Goal: Navigation & Orientation: Find specific page/section

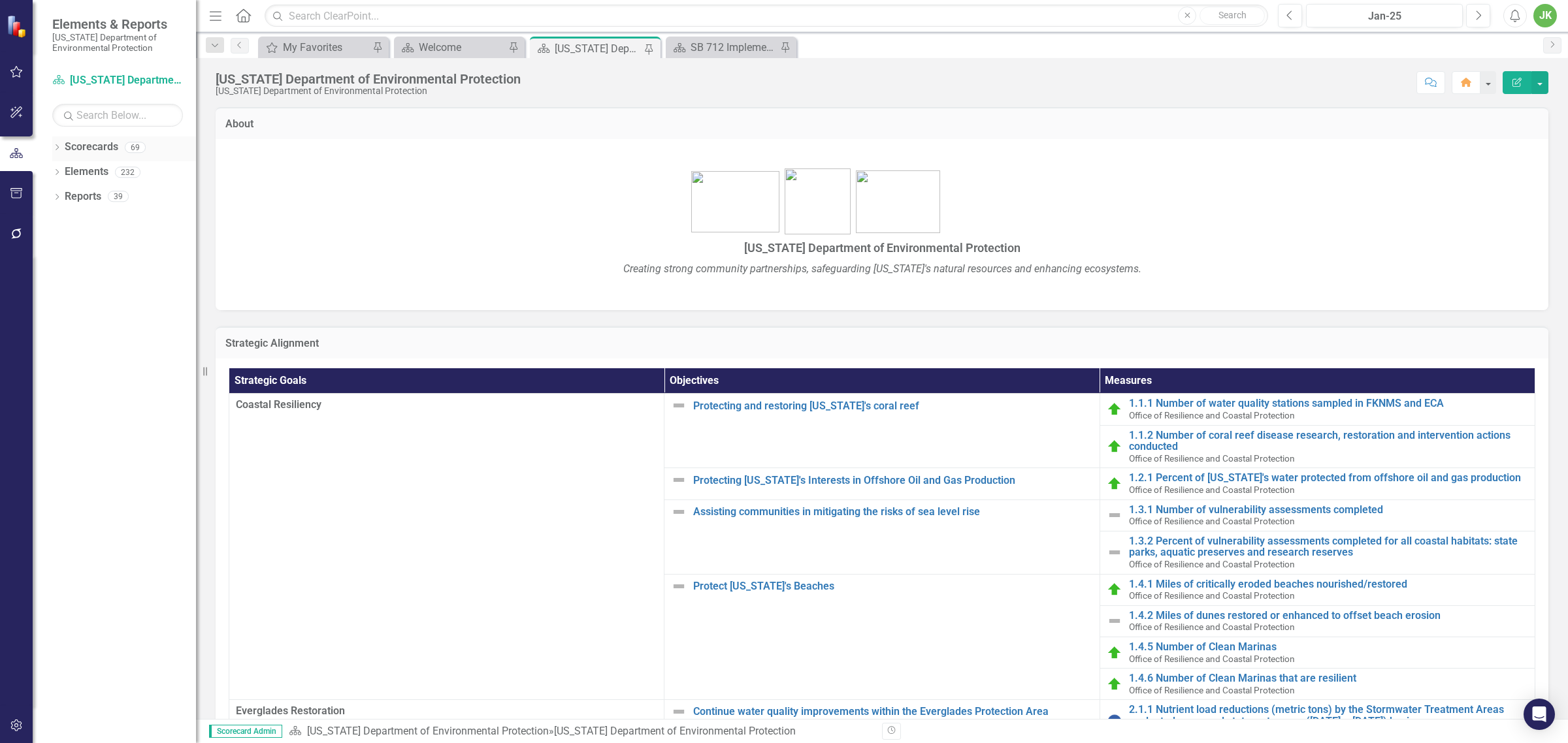
click at [57, 137] on div "Dropdown Scorecards 69" at bounding box center [124, 148] width 144 height 25
click at [79, 148] on link "Scorecards" at bounding box center [91, 147] width 54 height 15
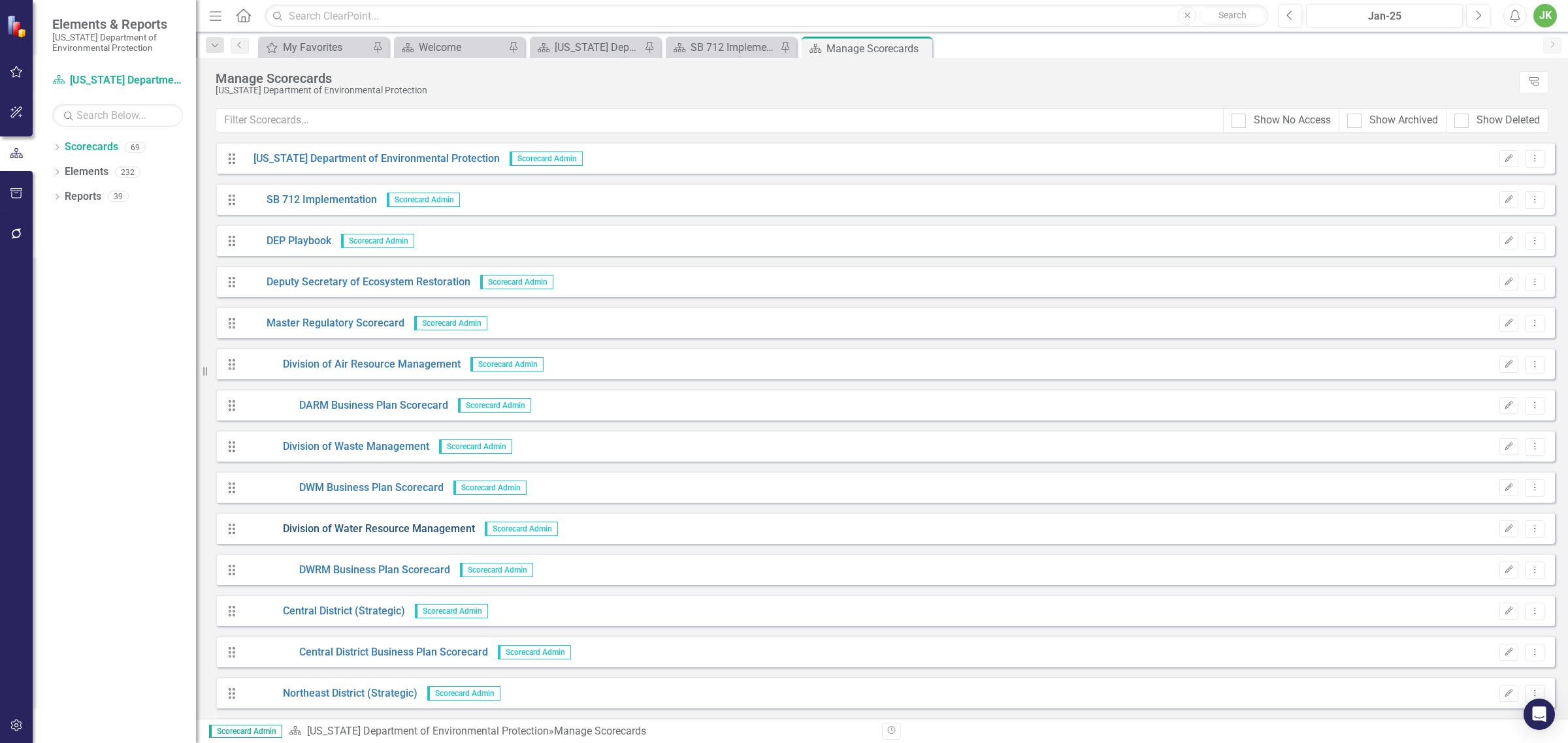
click at [377, 532] on link "Division of Water Resource Management" at bounding box center [360, 529] width 231 height 15
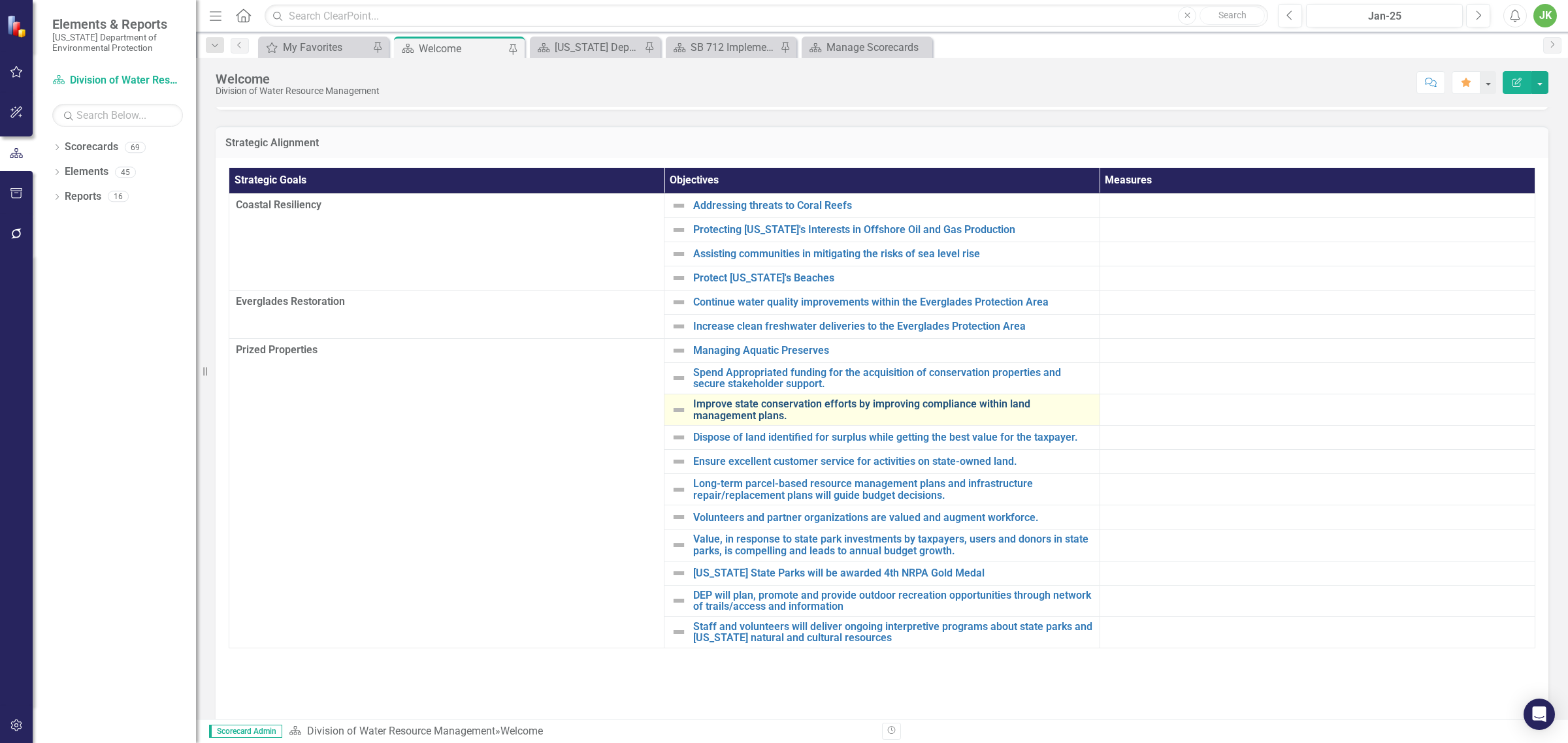
scroll to position [136, 0]
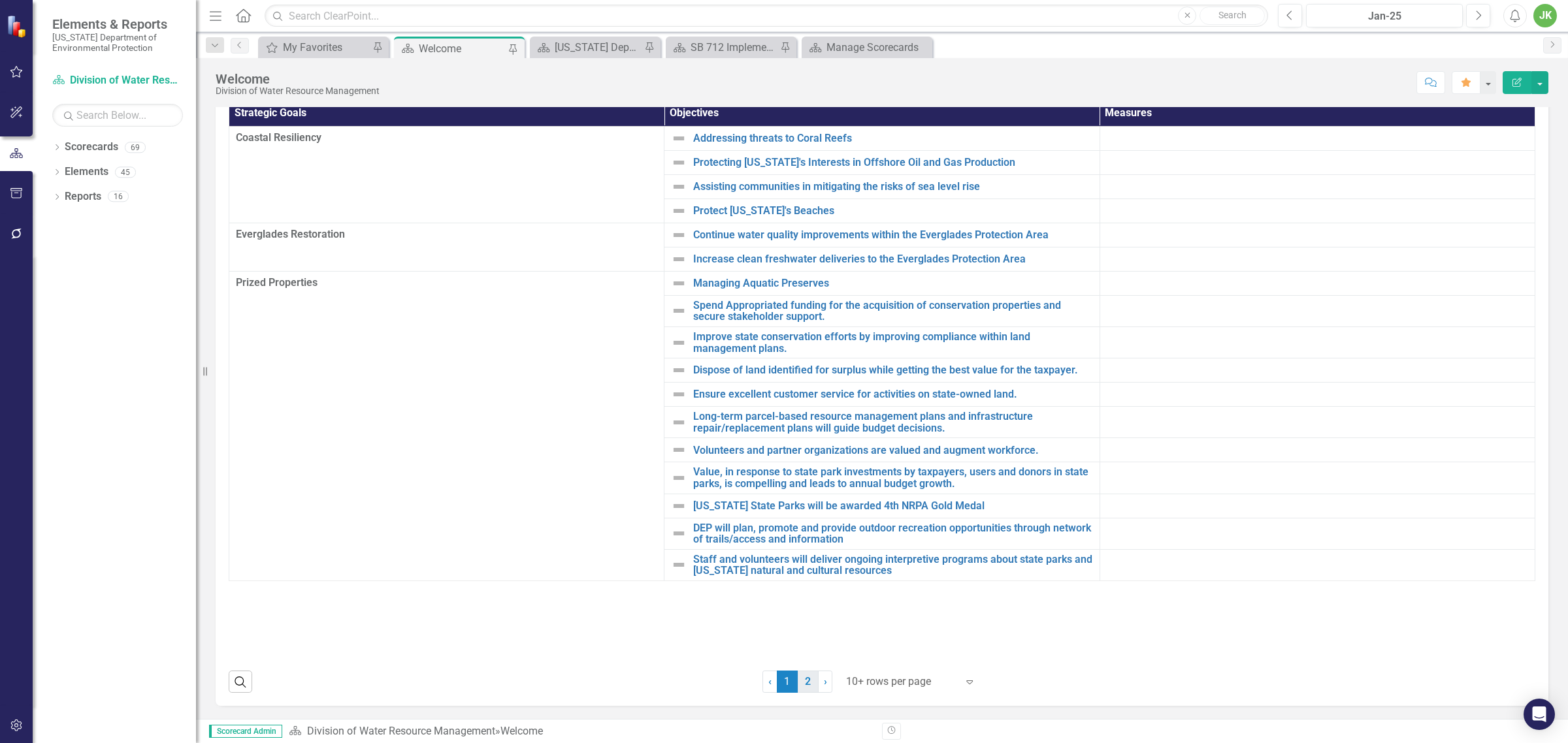
click at [802, 681] on link "2" at bounding box center [808, 681] width 21 height 22
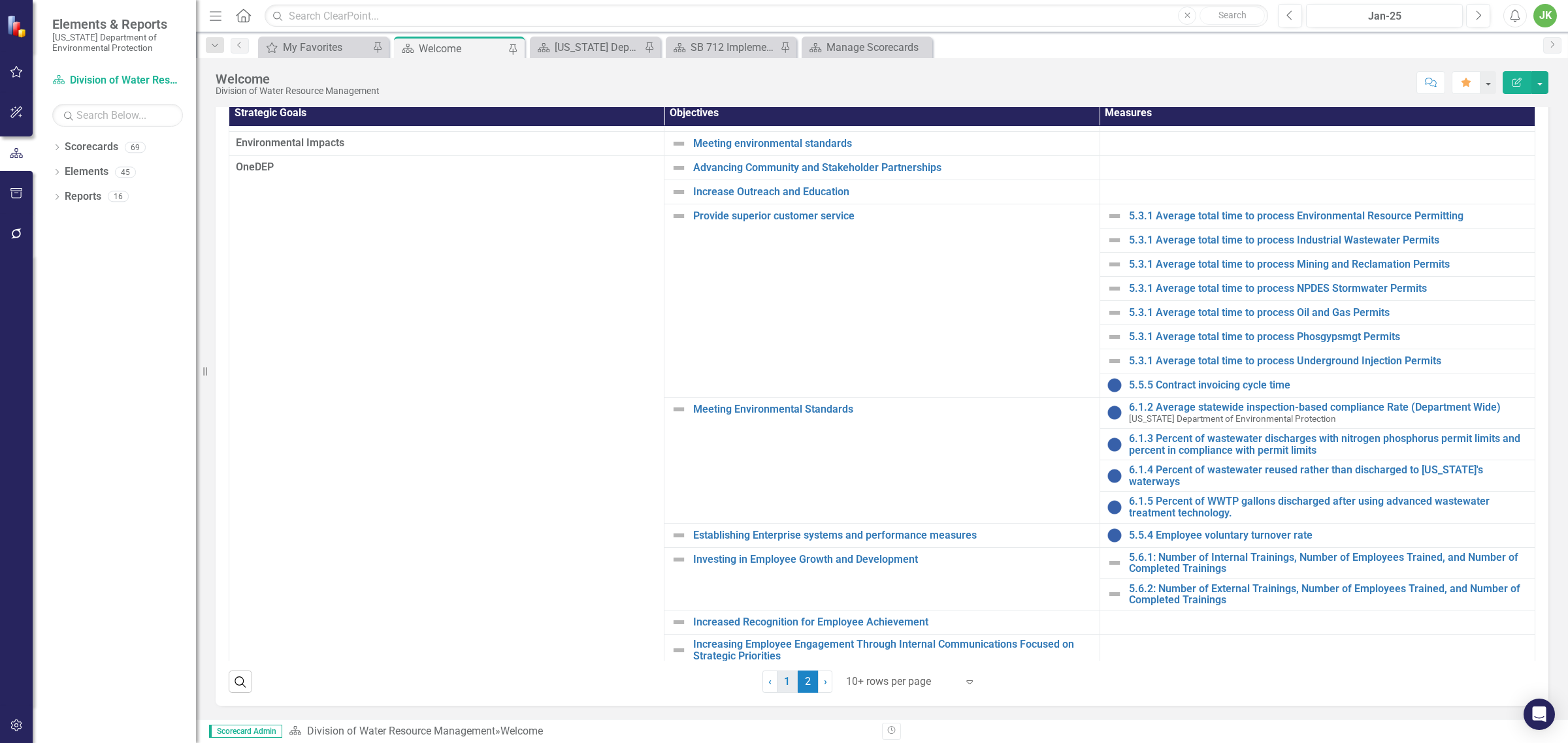
click at [784, 683] on link "1" at bounding box center [787, 681] width 21 height 22
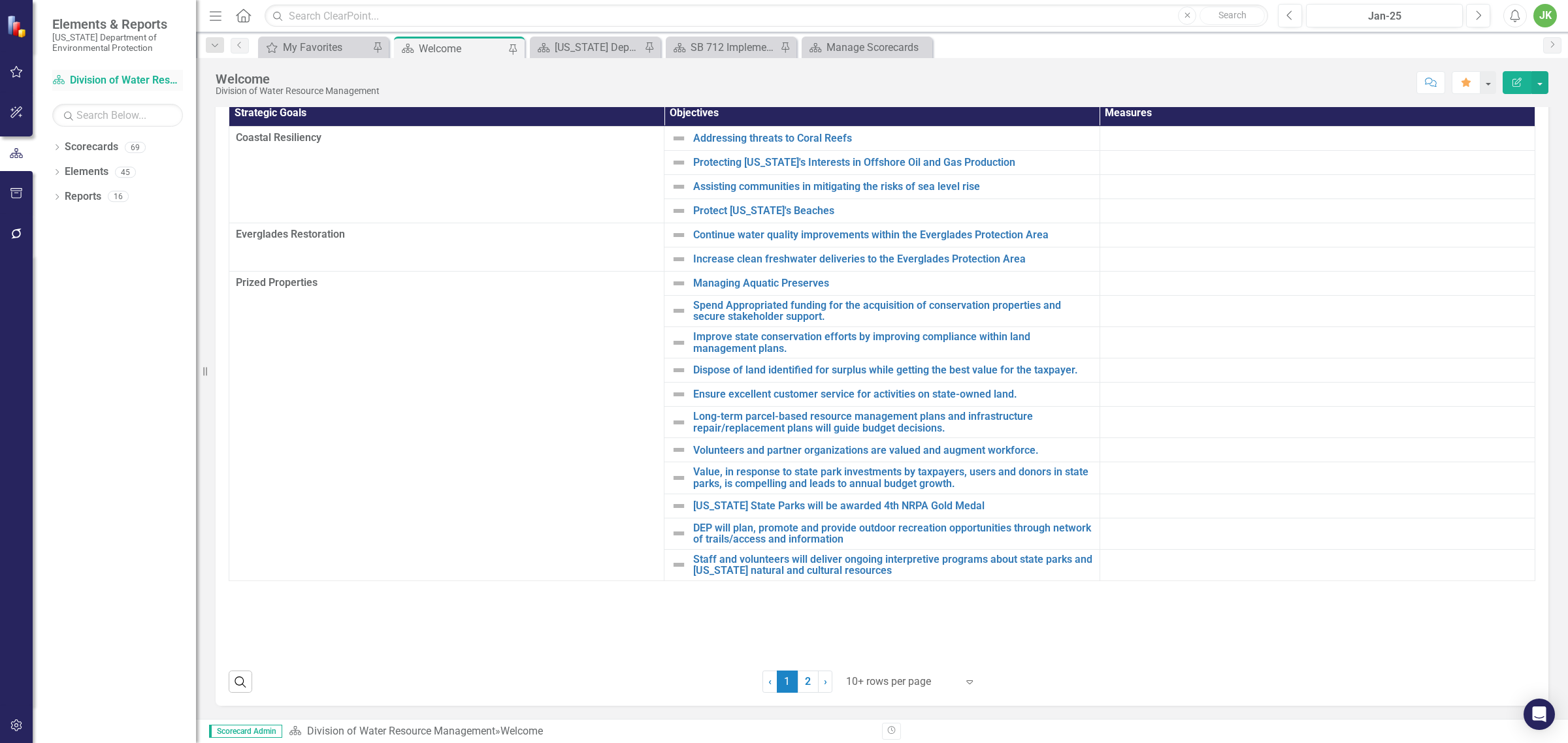
click at [89, 82] on link "Scorecard Division of Water Resource Management" at bounding box center [118, 80] width 131 height 15
click at [88, 143] on link "Scorecards" at bounding box center [91, 147] width 54 height 15
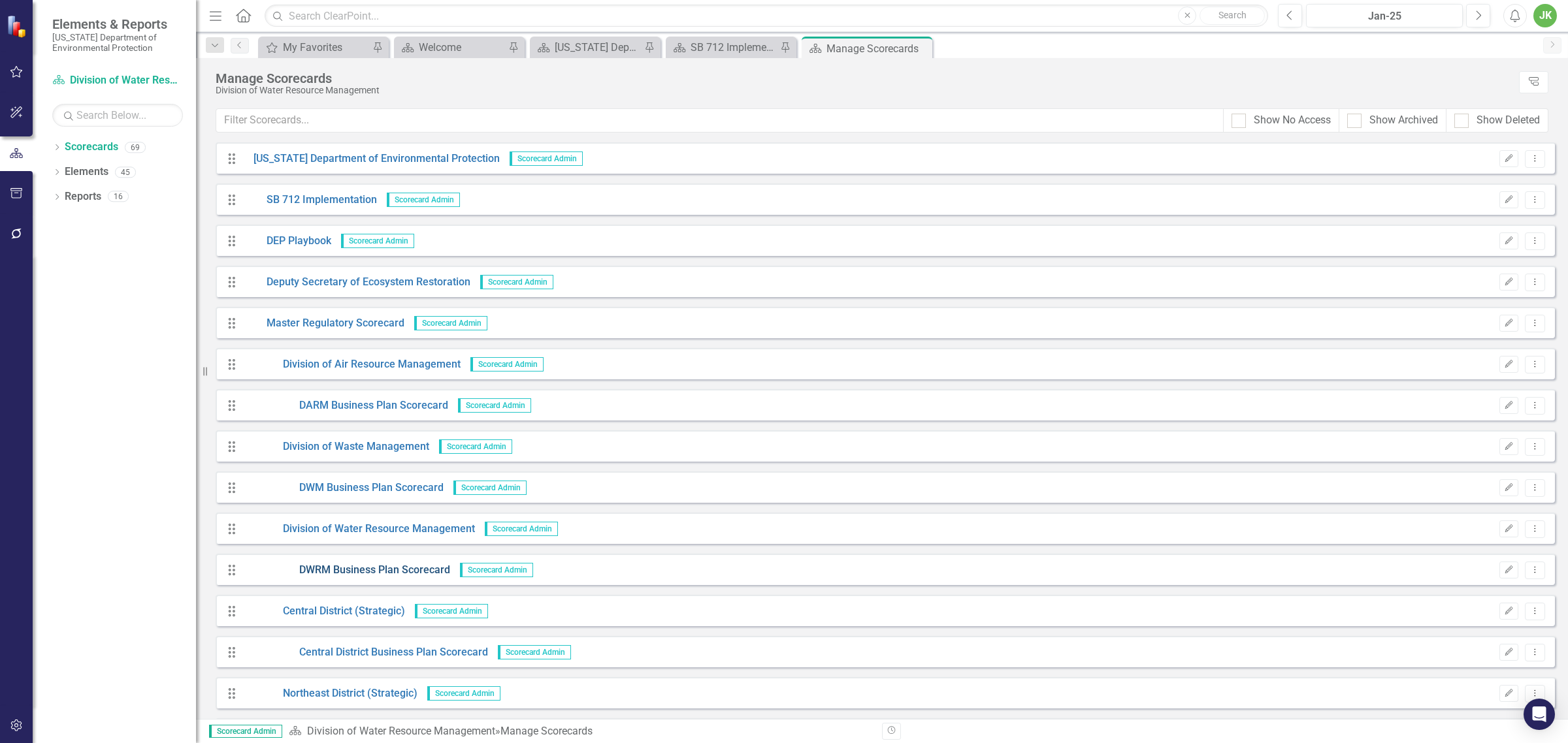
click at [373, 569] on link "DWRM Business Plan Scorecard" at bounding box center [347, 570] width 207 height 15
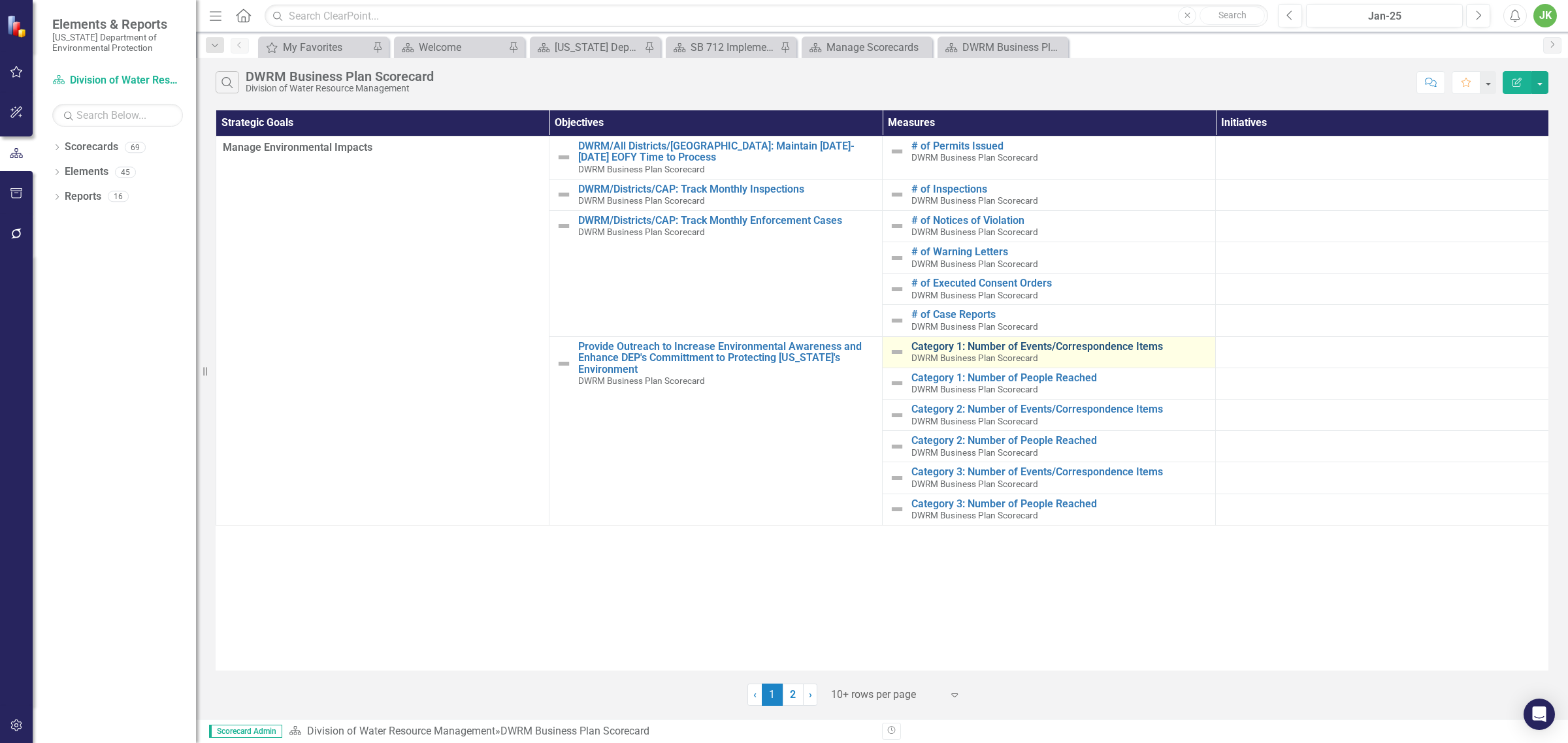
click at [1061, 345] on link "Category 1: Number of Events/Correspondence Items" at bounding box center [1060, 346] width 297 height 11
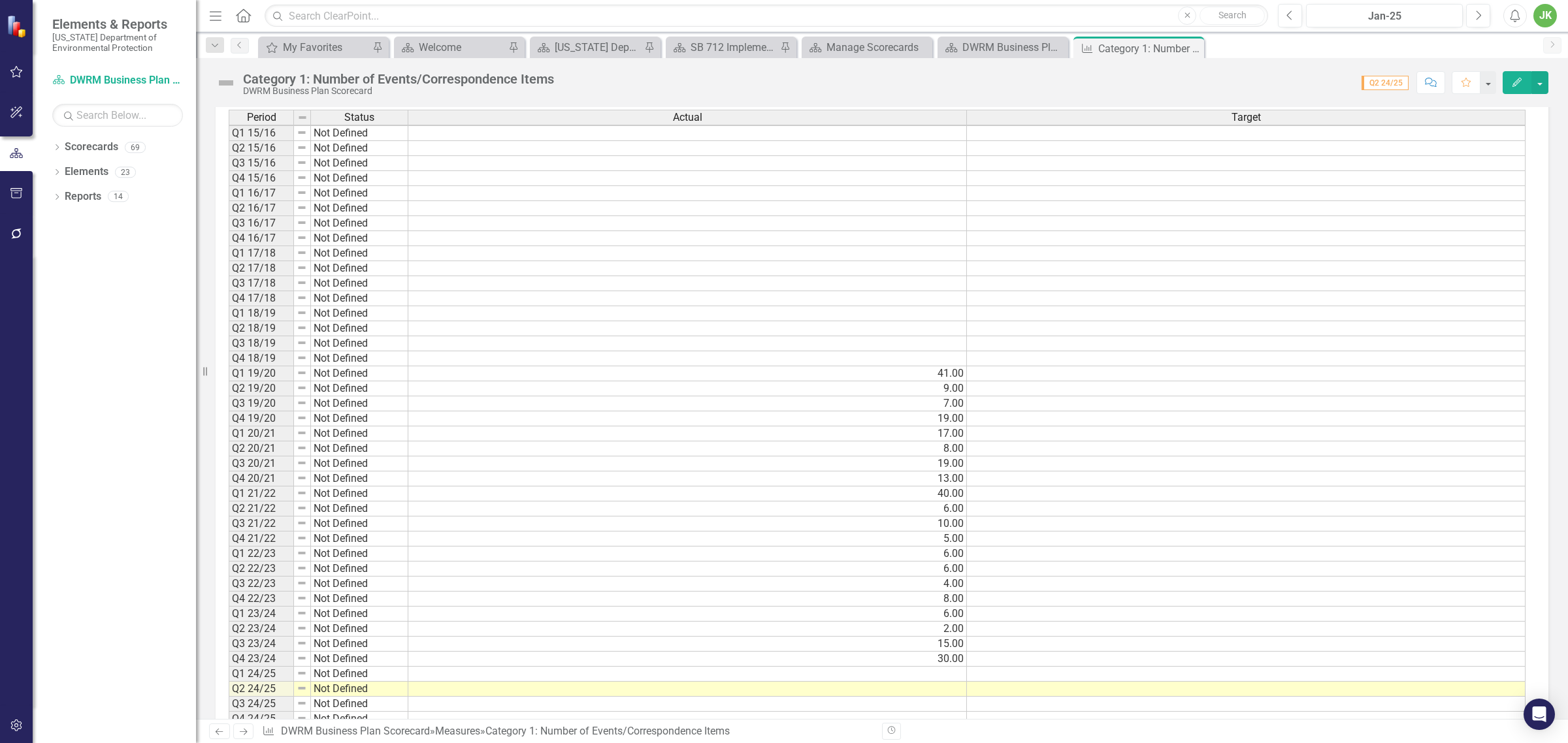
scroll to position [567, 0]
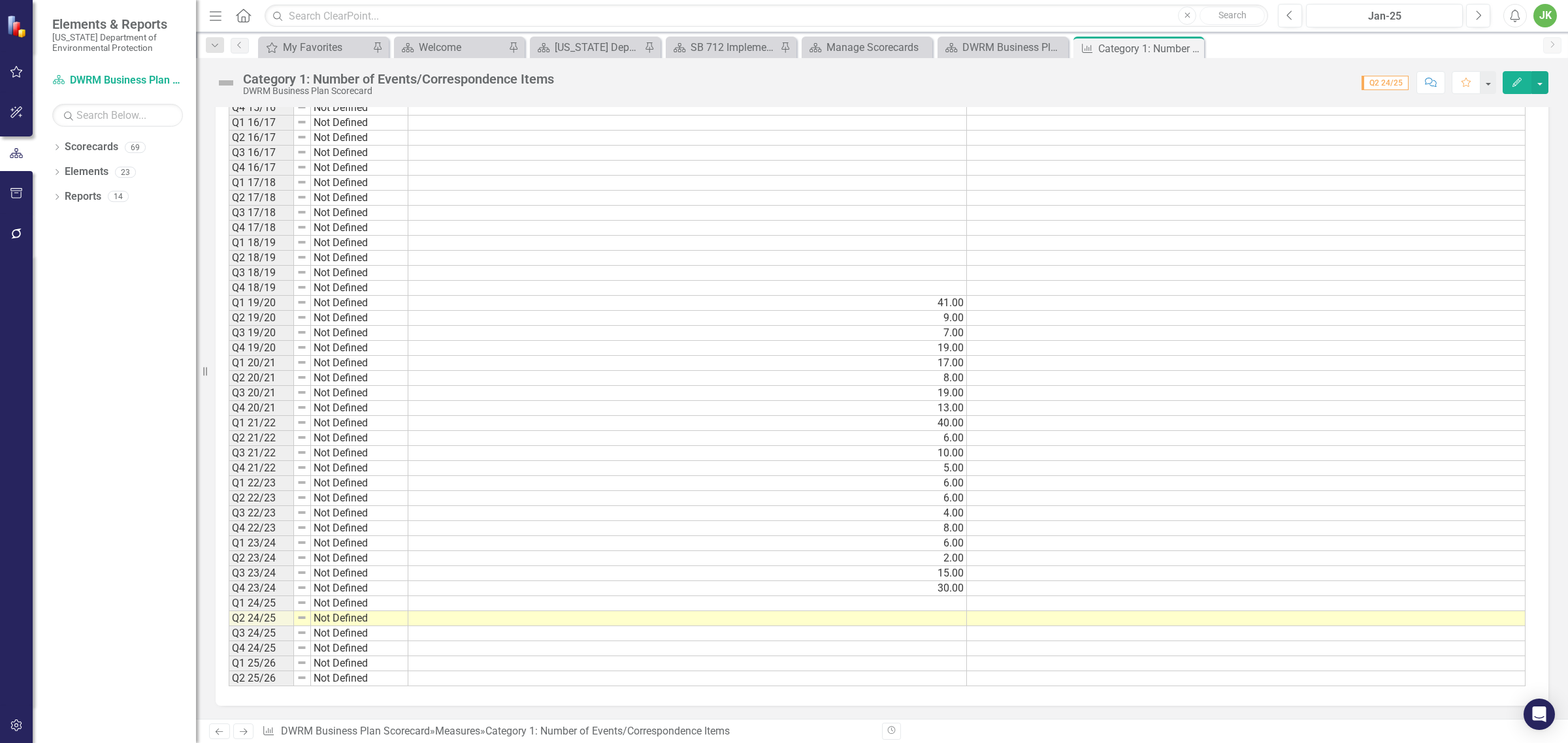
click at [243, 728] on icon "Next" at bounding box center [243, 732] width 11 height 9
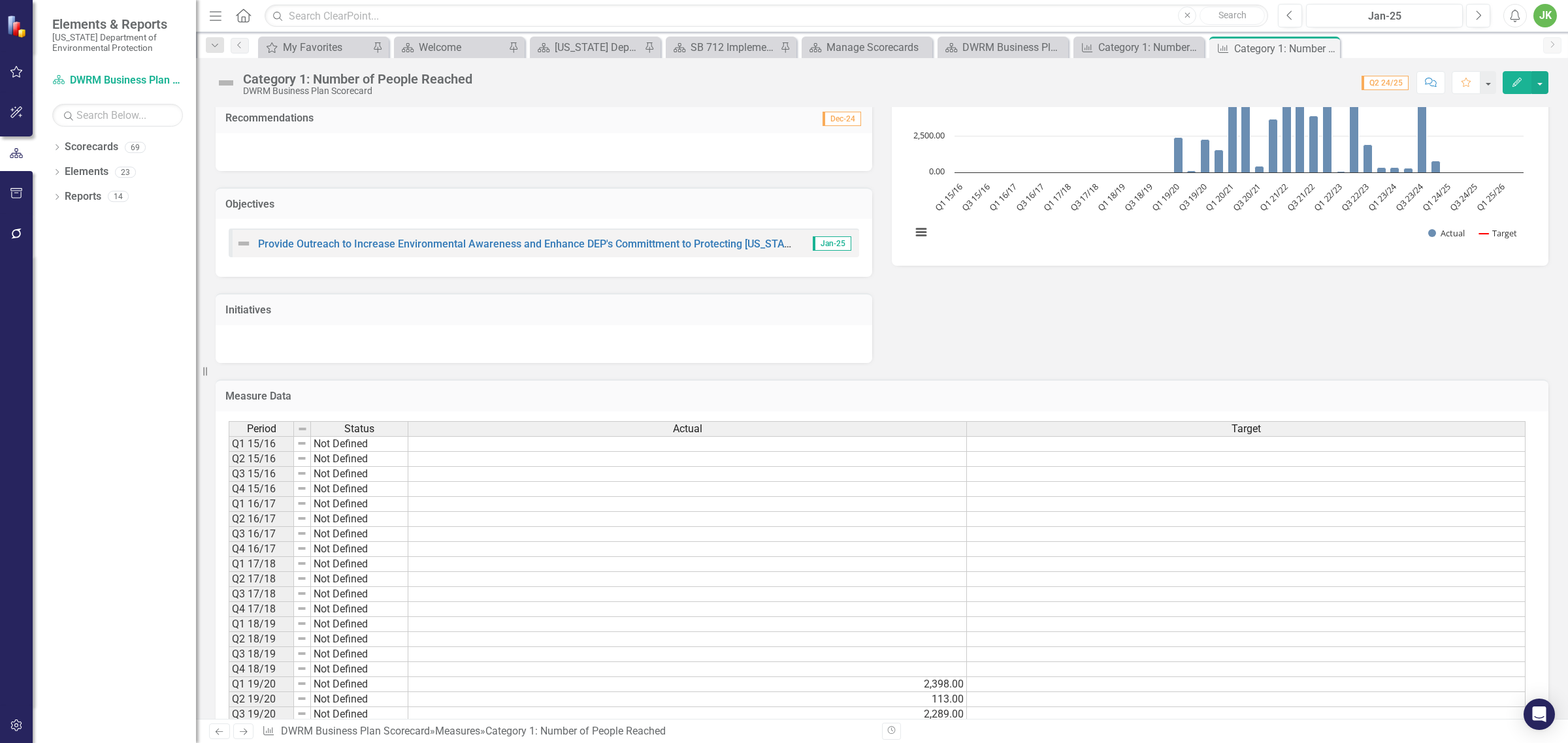
scroll to position [566, 0]
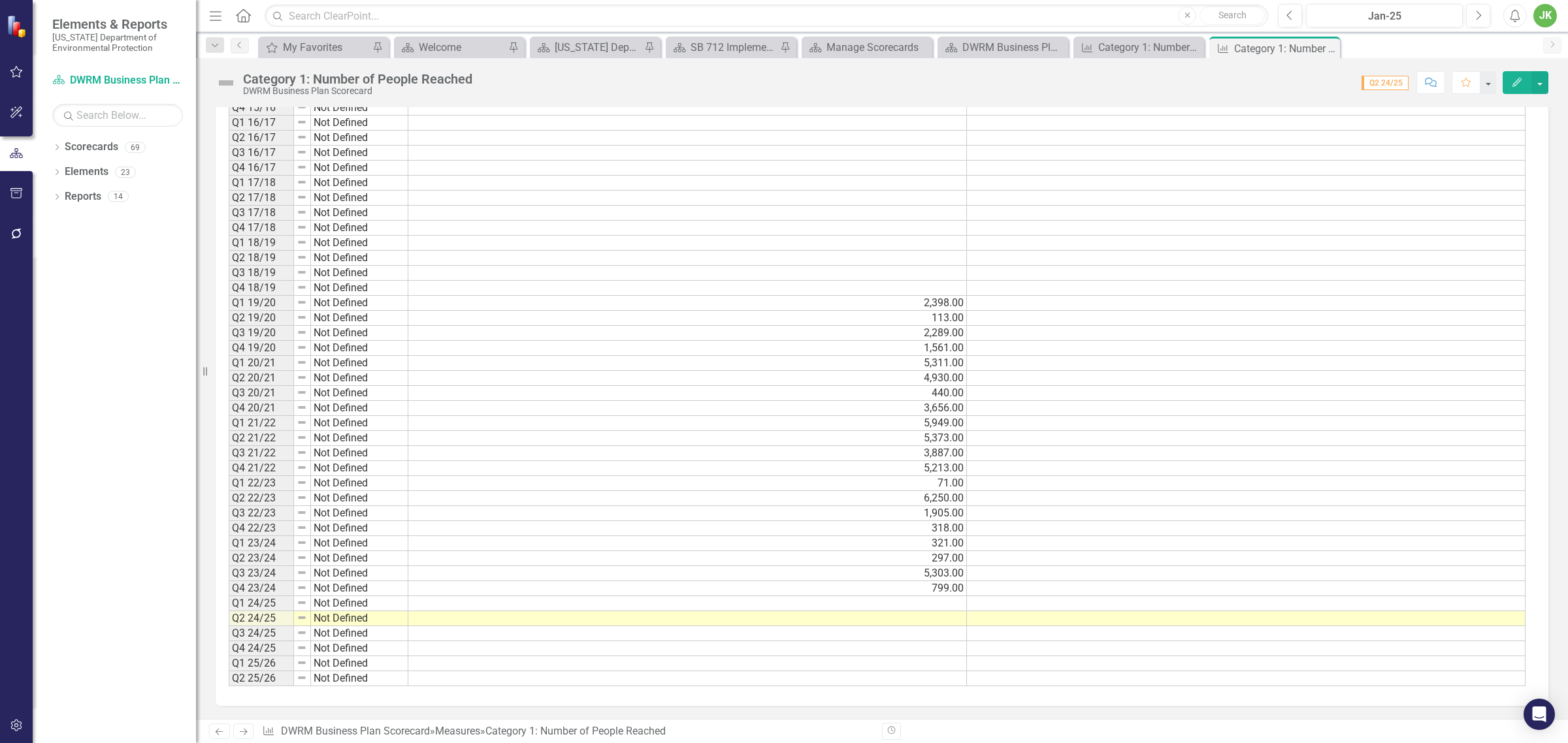
click at [249, 732] on icon "Next" at bounding box center [243, 732] width 11 height 9
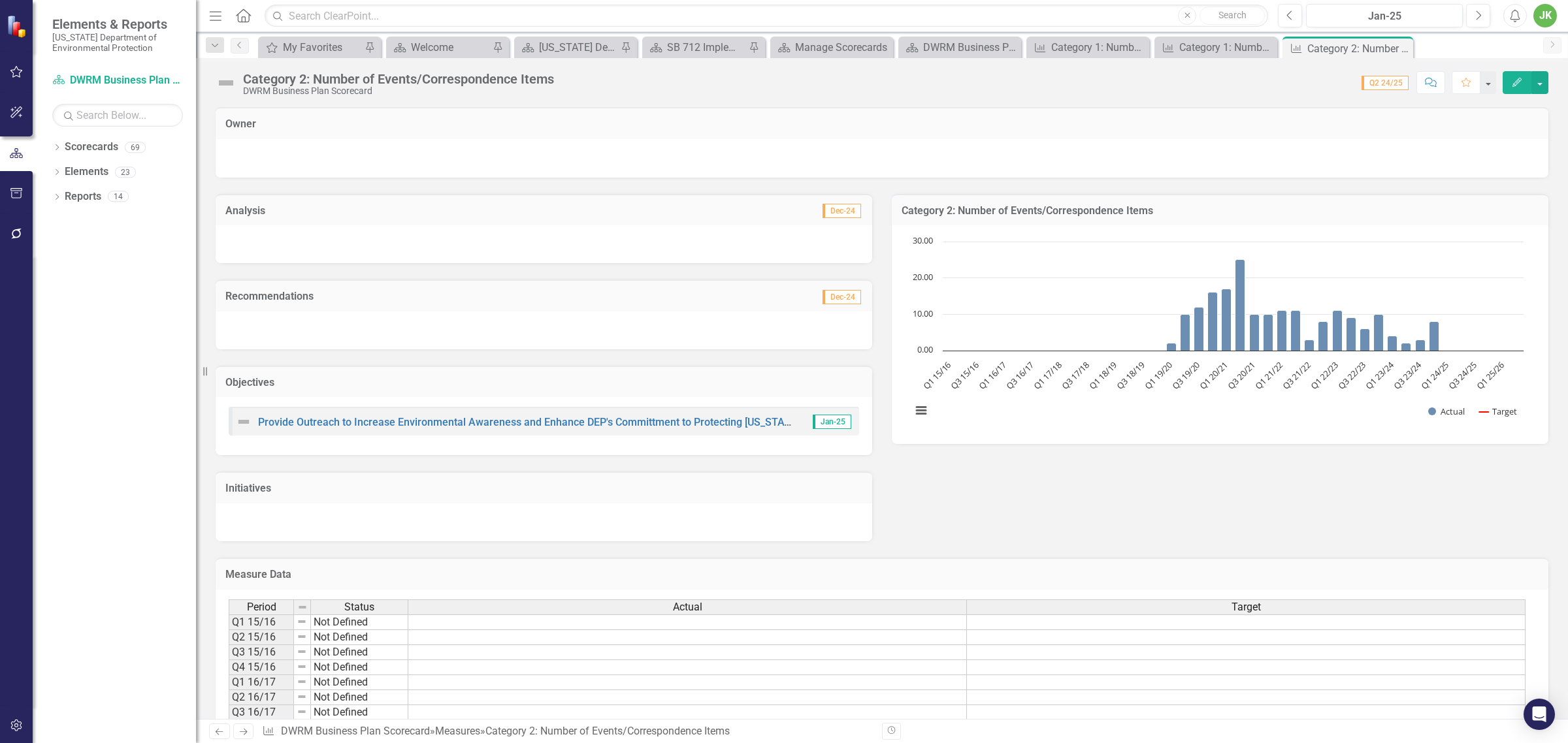
scroll to position [566, 0]
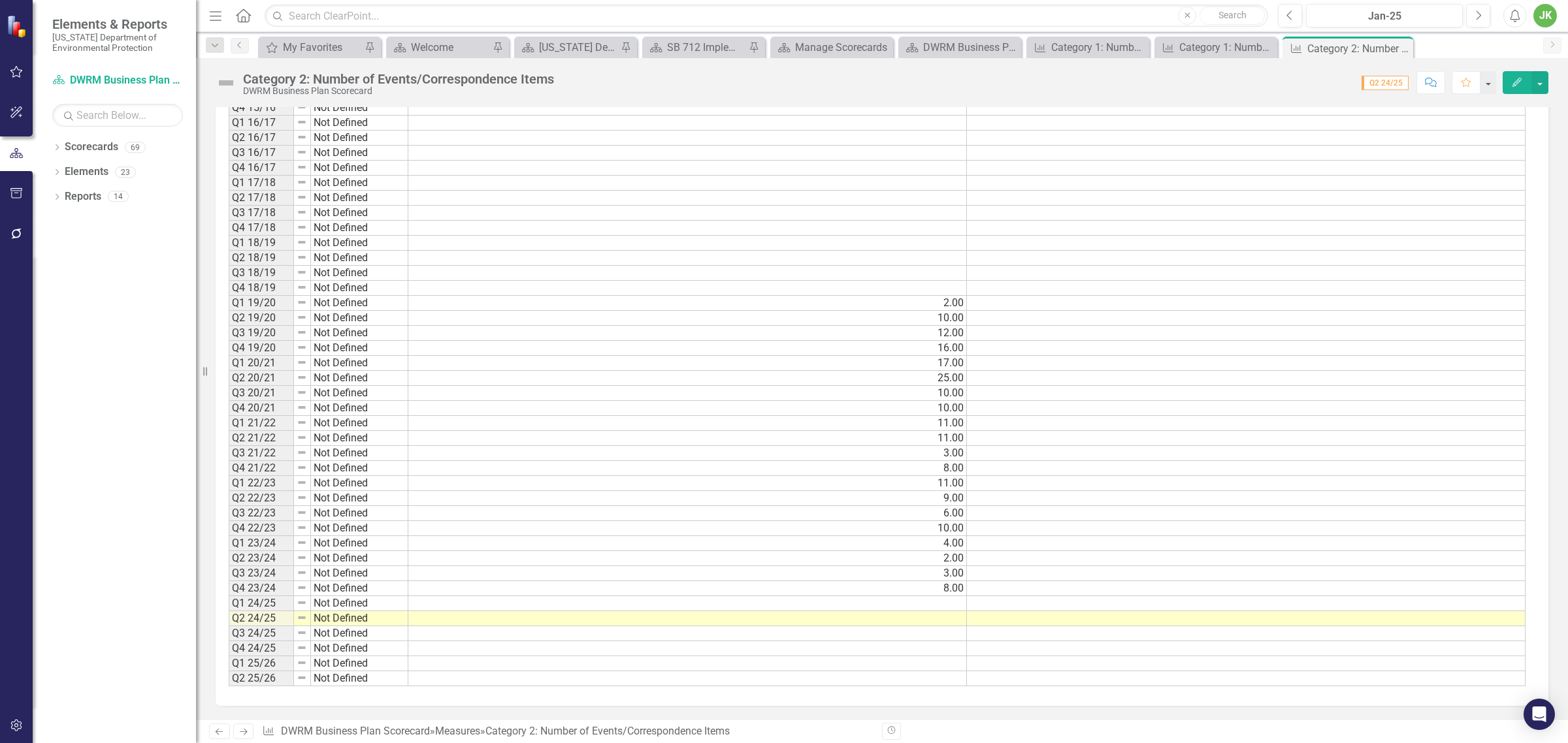
click at [249, 728] on icon "Next" at bounding box center [243, 732] width 11 height 9
